Goal: Information Seeking & Learning: Learn about a topic

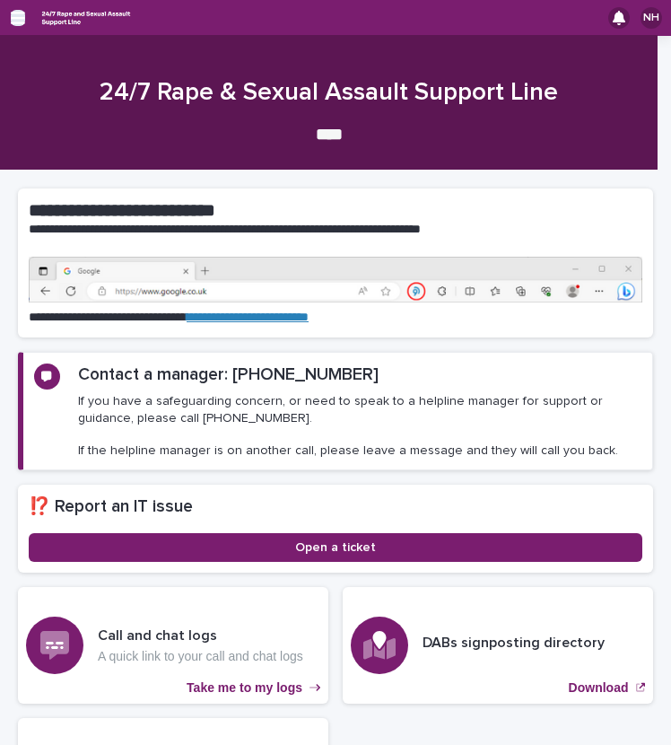
click at [18, 13] on icon "button" at bounding box center [18, 18] width 14 height 13
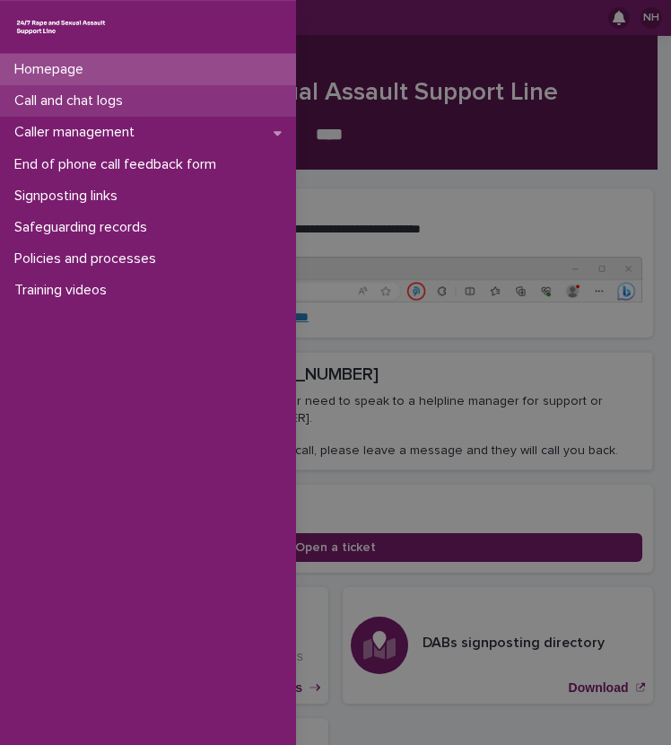
click at [121, 99] on p "Call and chat logs" at bounding box center [72, 100] width 130 height 17
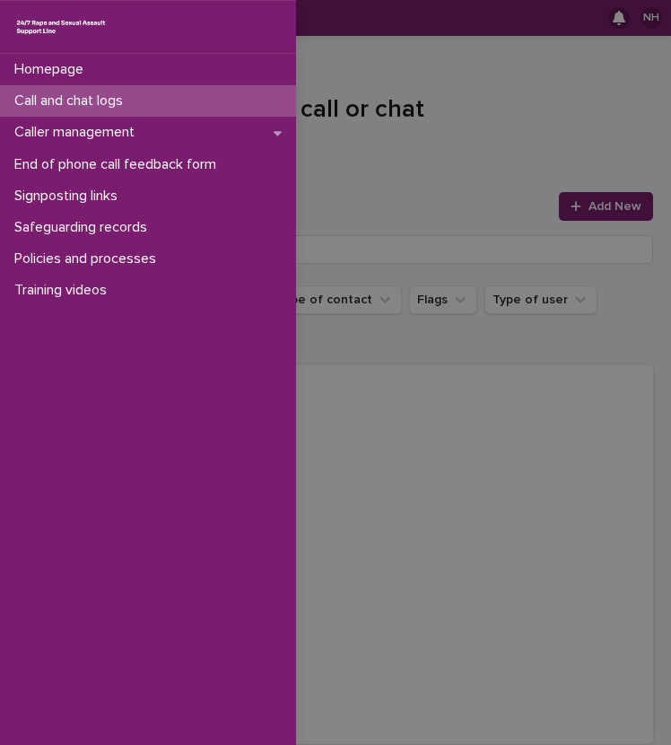
click at [406, 348] on div "Homepage Call and chat logs Caller management End of phone call feedback form S…" at bounding box center [335, 372] width 671 height 745
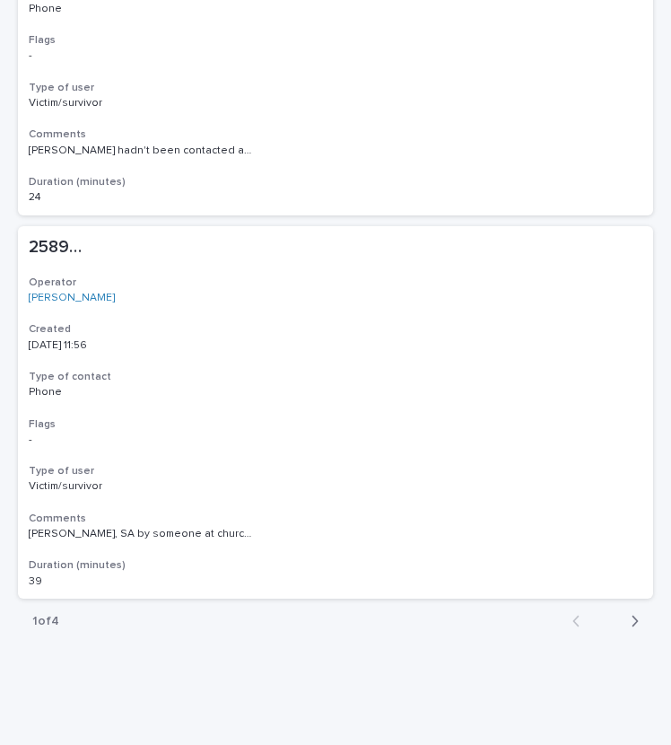
scroll to position [3638, 0]
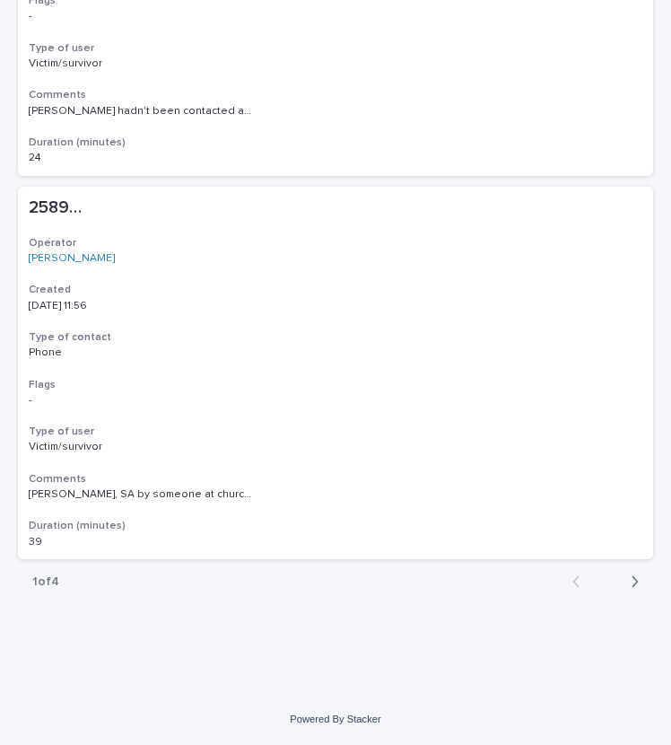
click at [619, 593] on div "Back Next" at bounding box center [605, 581] width 95 height 45
click at [633, 585] on icon "button" at bounding box center [636, 581] width 6 height 11
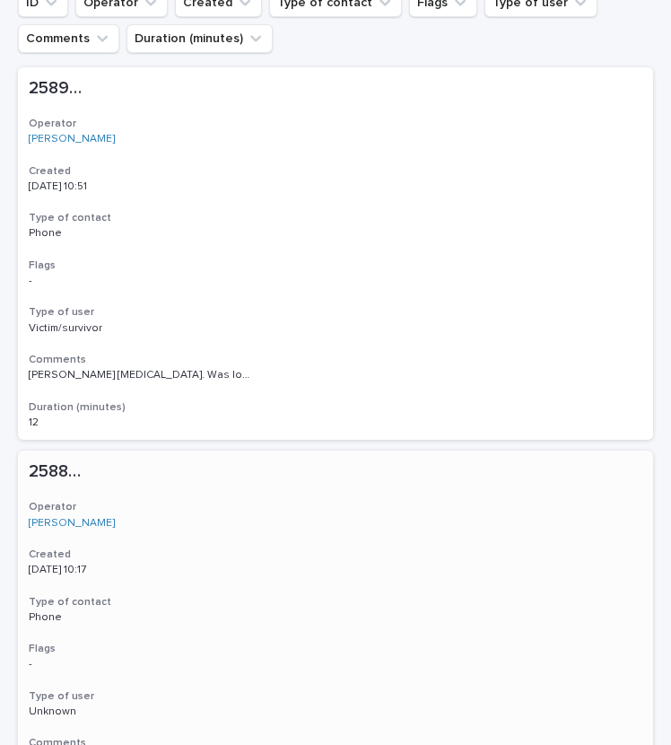
scroll to position [292, 0]
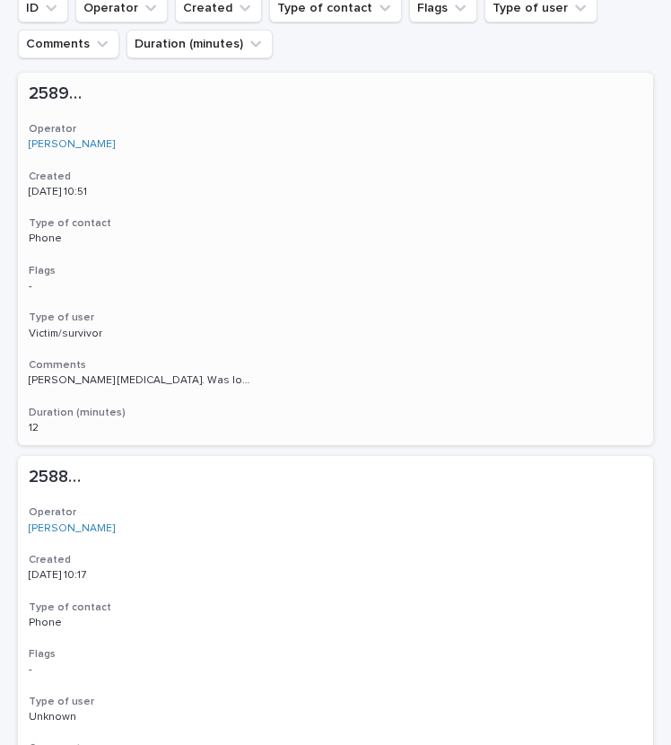
click at [242, 382] on p "[PERSON_NAME] [MEDICAL_DATA]. Was looking for resources and she wanted to tell …" at bounding box center [143, 379] width 228 height 16
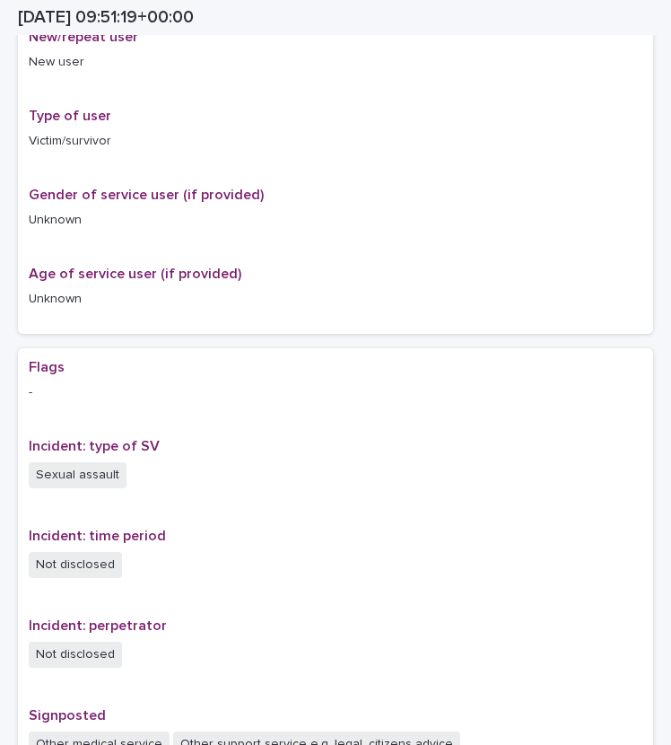
scroll to position [1008, 0]
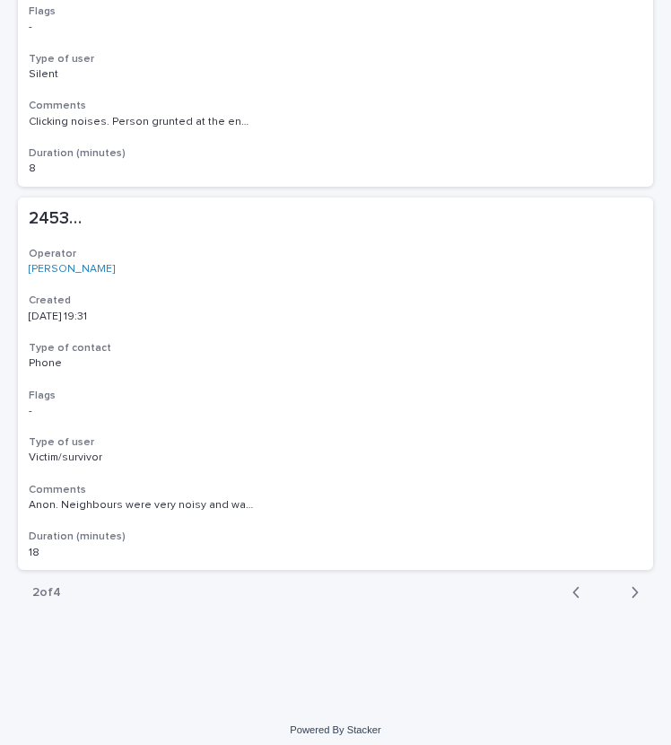
scroll to position [3631, 0]
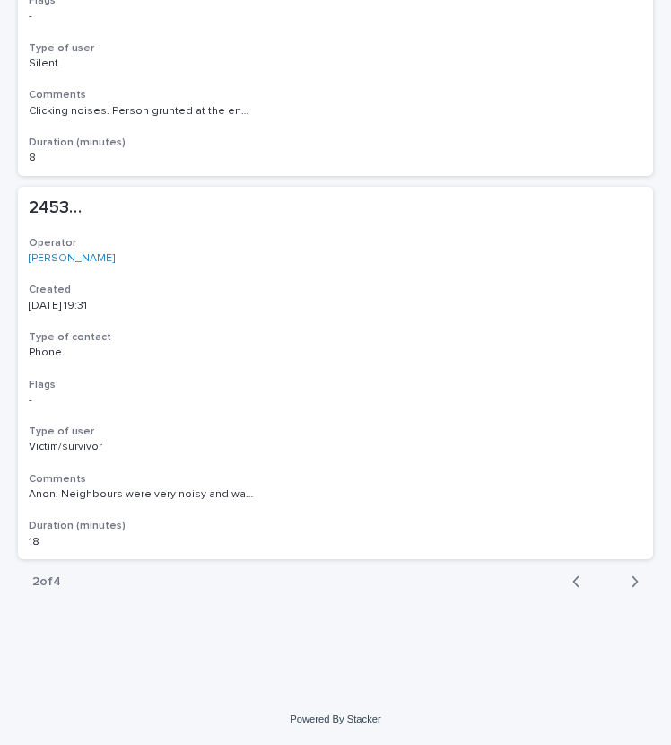
click at [573, 584] on icon "button" at bounding box center [577, 582] width 8 height 16
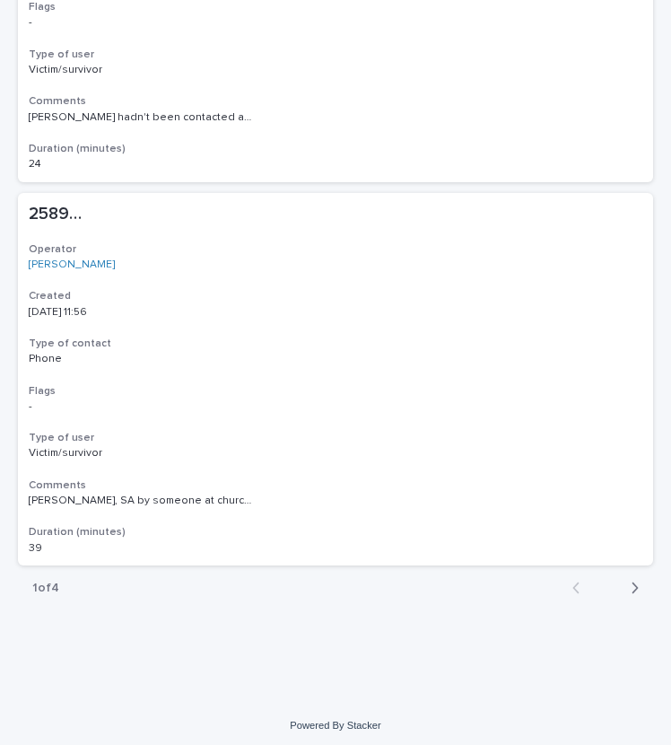
scroll to position [3638, 0]
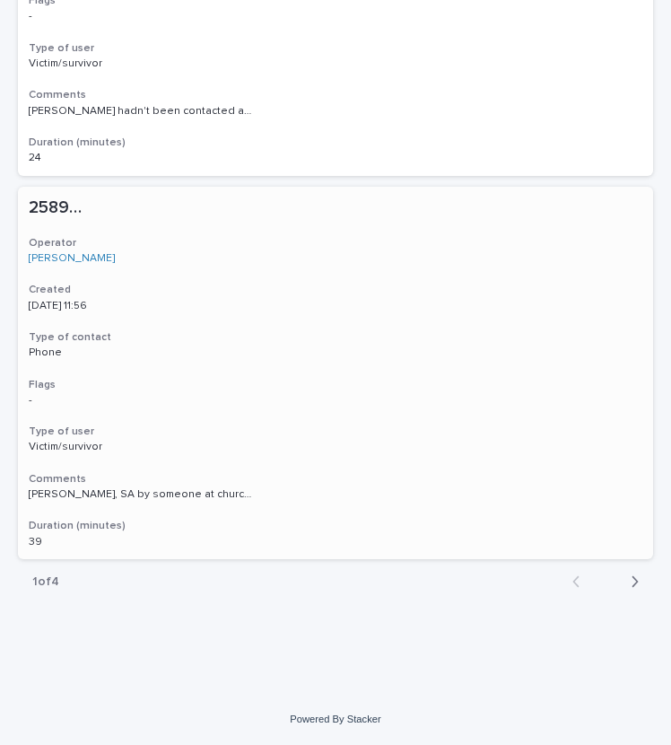
click at [434, 477] on h3 "Comments" at bounding box center [336, 479] width 614 height 14
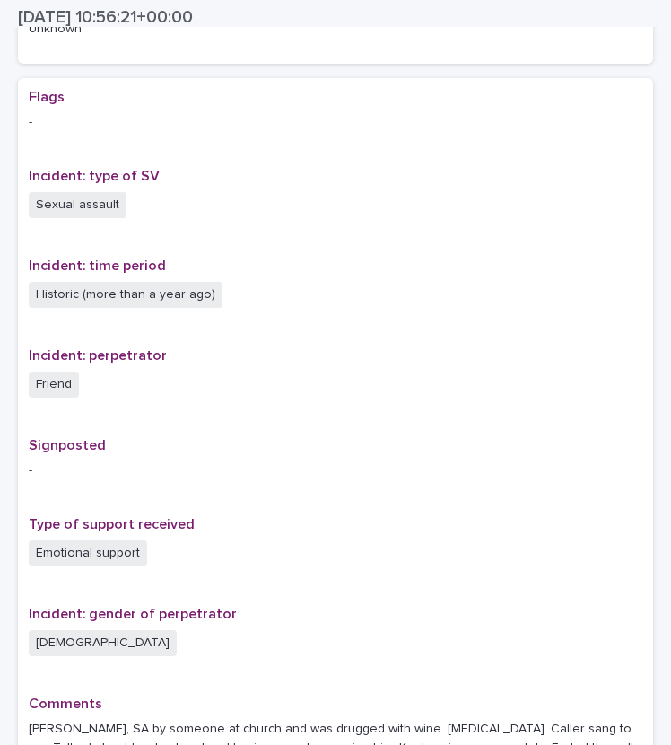
scroll to position [1016, 0]
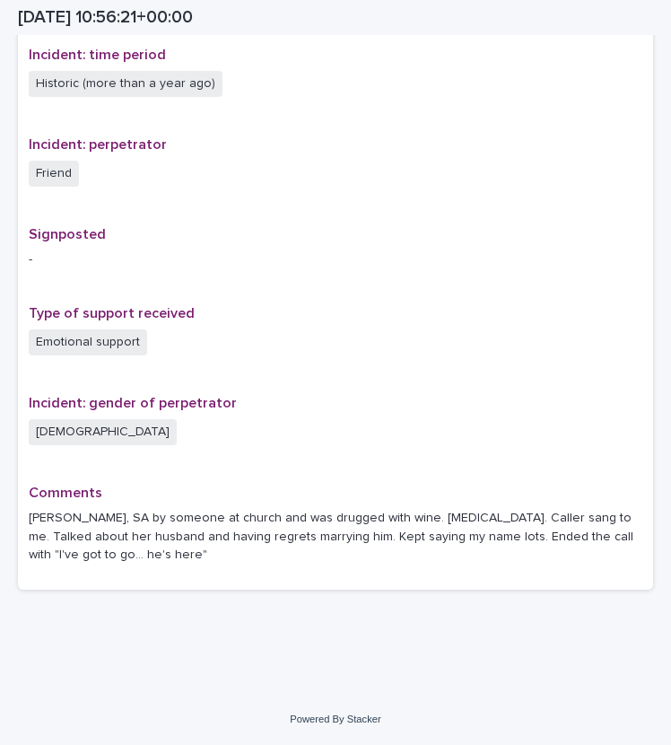
click at [338, 502] on div "Comments [PERSON_NAME], SA by someone at church and was drugged with wine. [MED…" at bounding box center [336, 532] width 614 height 95
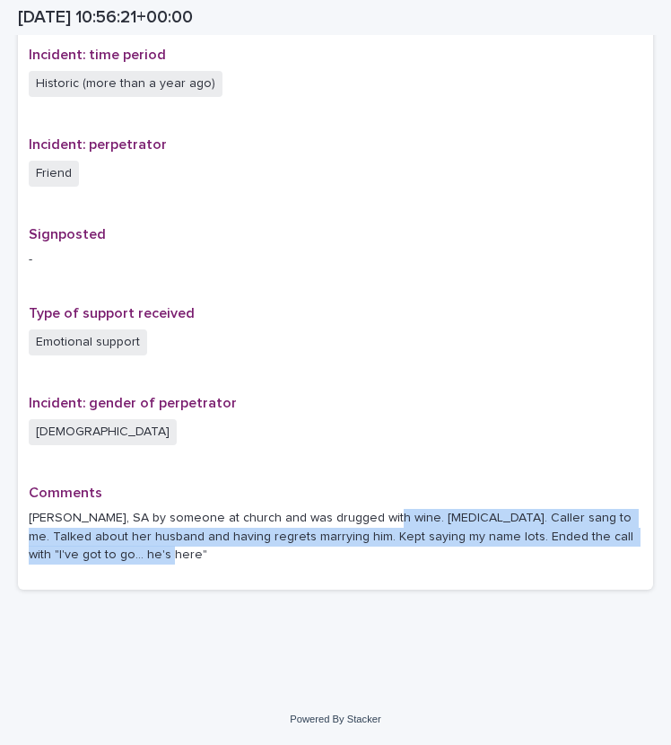
drag, startPoint x: 368, startPoint y: 523, endPoint x: 350, endPoint y: 585, distance: 64.5
click at [350, 585] on div "Flags - Incident: type of SV Sexual assault Incident: time period Historic (mor…" at bounding box center [336, 228] width 636 height 723
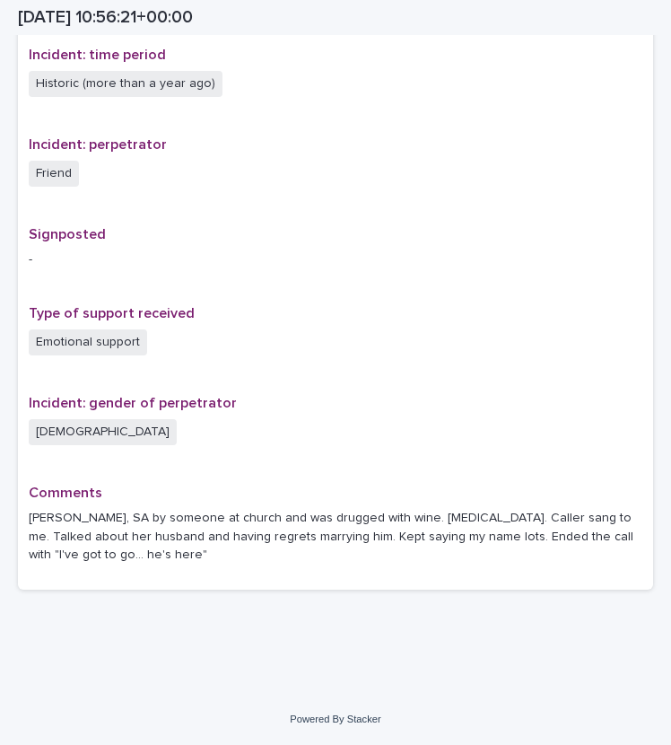
click at [284, 402] on p "Incident: gender of perpetrator" at bounding box center [336, 403] width 614 height 17
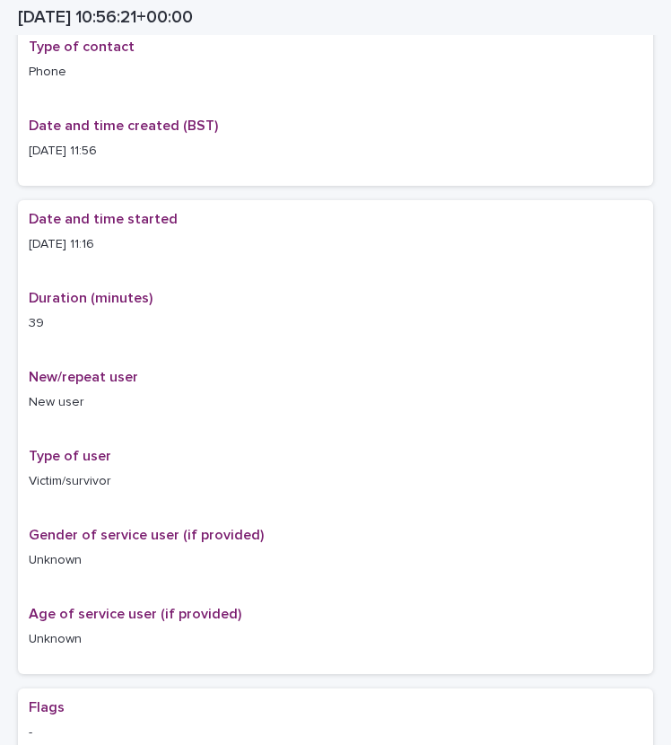
scroll to position [0, 0]
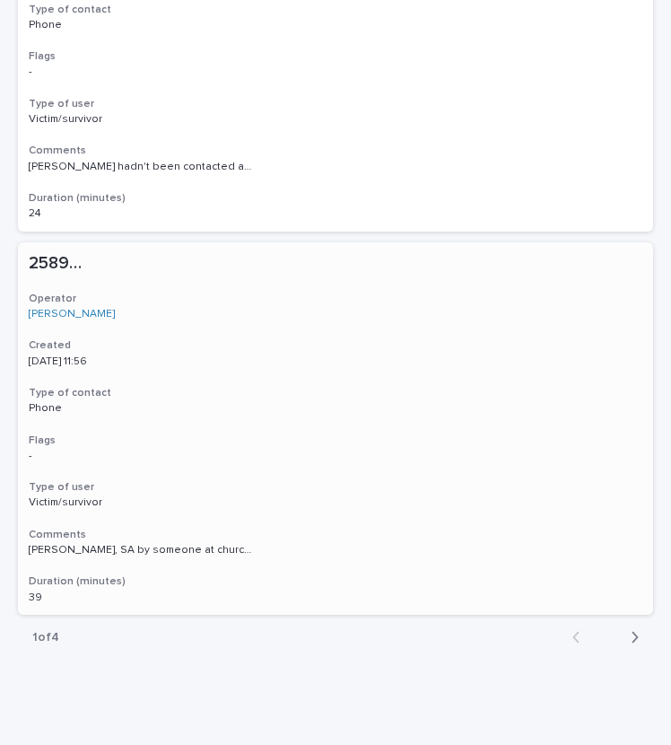
scroll to position [3569, 0]
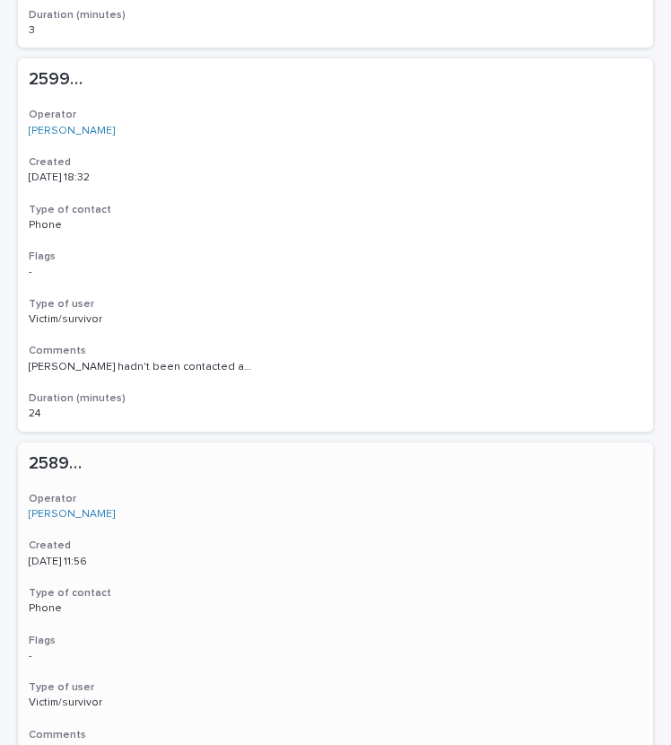
click at [514, 519] on p "[PERSON_NAME]" at bounding box center [336, 514] width 614 height 13
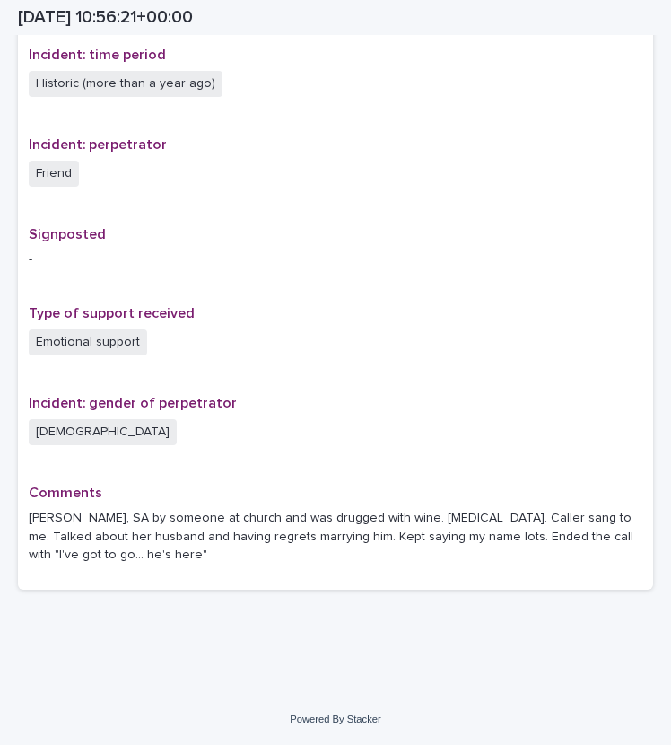
scroll to position [1016, 0]
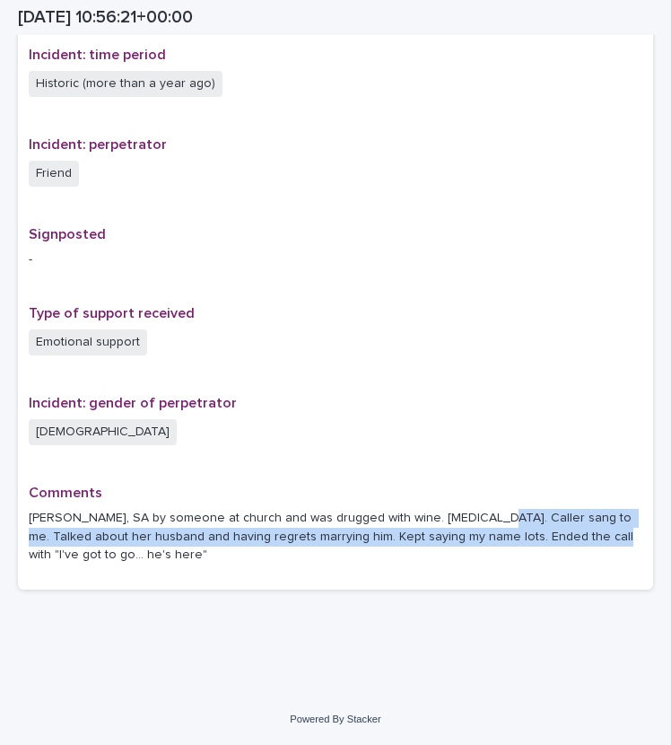
drag, startPoint x: 461, startPoint y: 509, endPoint x: 567, endPoint y: 541, distance: 111.6
click at [567, 541] on p "[PERSON_NAME], SA by someone at church and was drugged with wine. [MEDICAL_DATA…" at bounding box center [336, 537] width 614 height 56
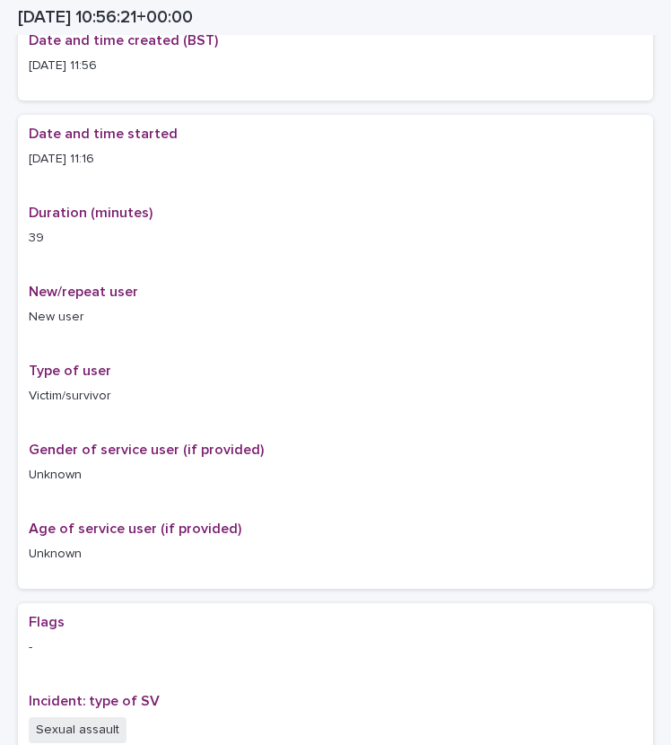
scroll to position [0, 0]
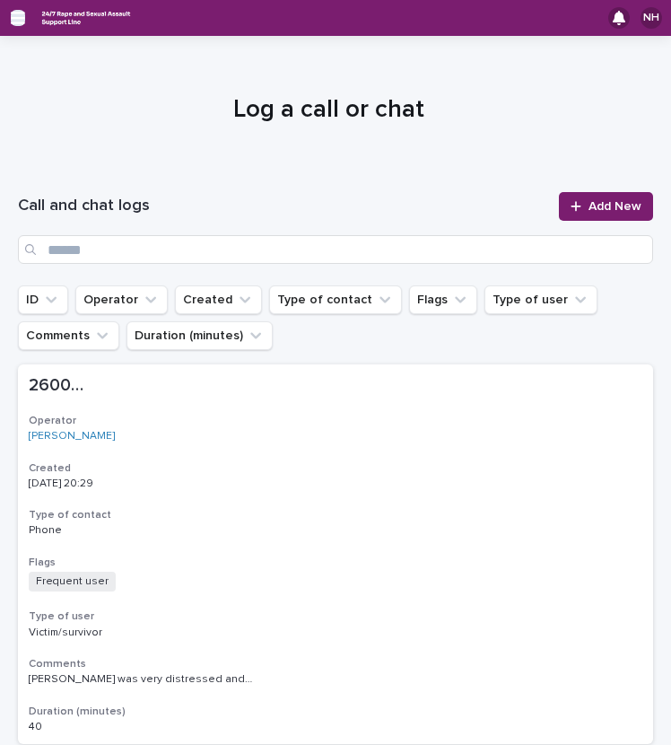
click at [21, 19] on icon "button" at bounding box center [18, 18] width 14 height 16
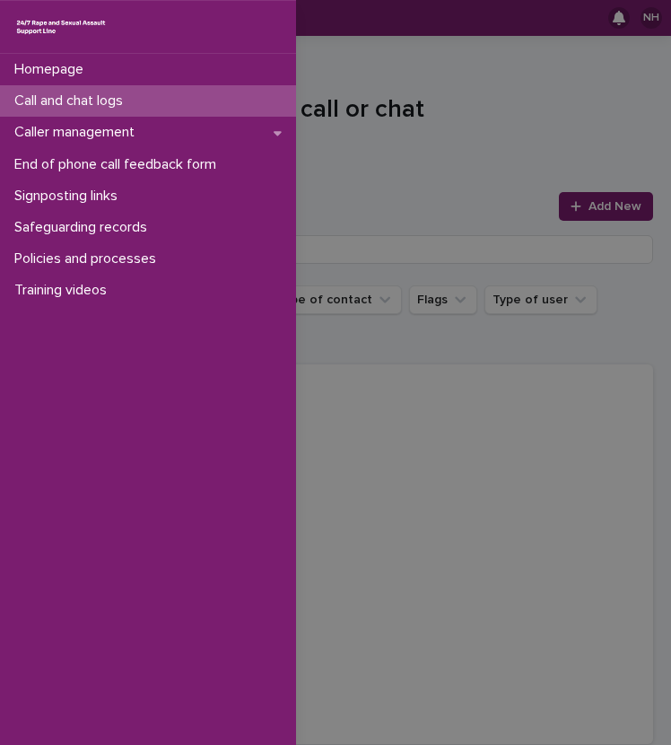
click at [434, 172] on div "Homepage Call and chat logs Caller management End of phone call feedback form S…" at bounding box center [335, 372] width 671 height 745
